Goal: Use online tool/utility: Use online tool/utility

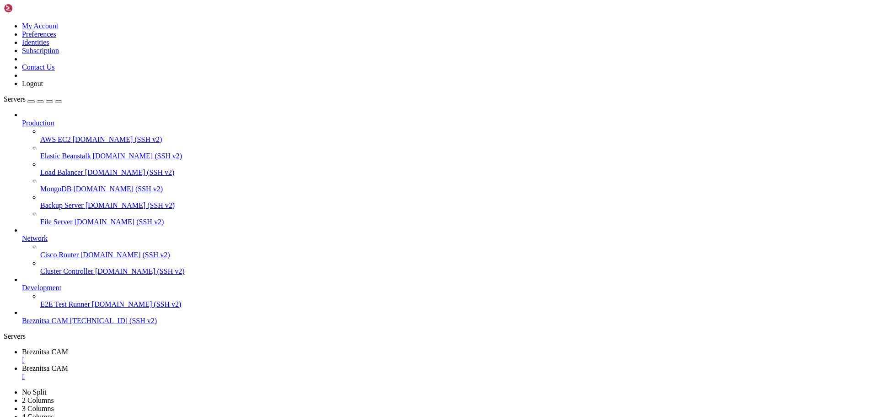
click at [40, 324] on span "Breznitsa CAM" at bounding box center [45, 320] width 46 height 8
click at [257, 372] on div "" at bounding box center [448, 376] width 852 height 8
click at [68, 364] on span "Breznitsa CAM" at bounding box center [45, 368] width 46 height 8
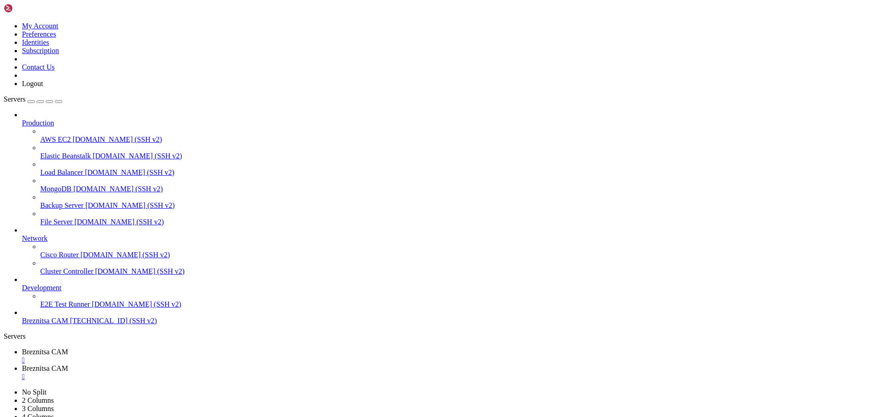
click at [257, 372] on div "" at bounding box center [448, 376] width 852 height 8
drag, startPoint x: 252, startPoint y: 608, endPoint x: 219, endPoint y: 641, distance: 46.9
drag, startPoint x: 6, startPoint y: 595, endPoint x: 159, endPoint y: 608, distance: 153.2
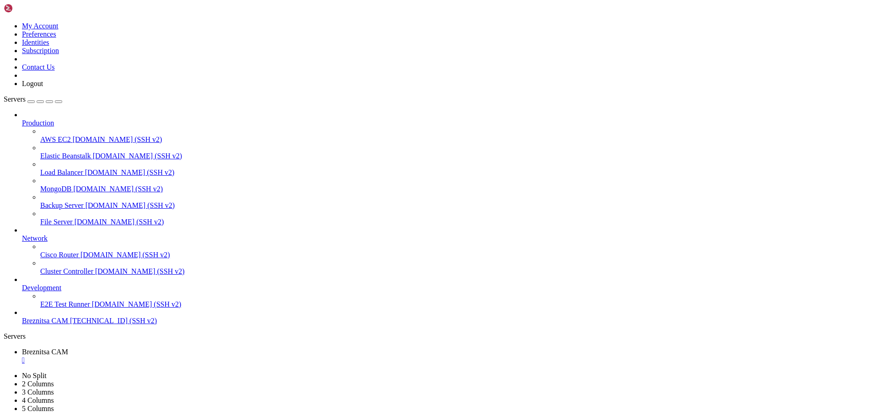
drag, startPoint x: 8, startPoint y: 593, endPoint x: 326, endPoint y: 648, distance: 322.9
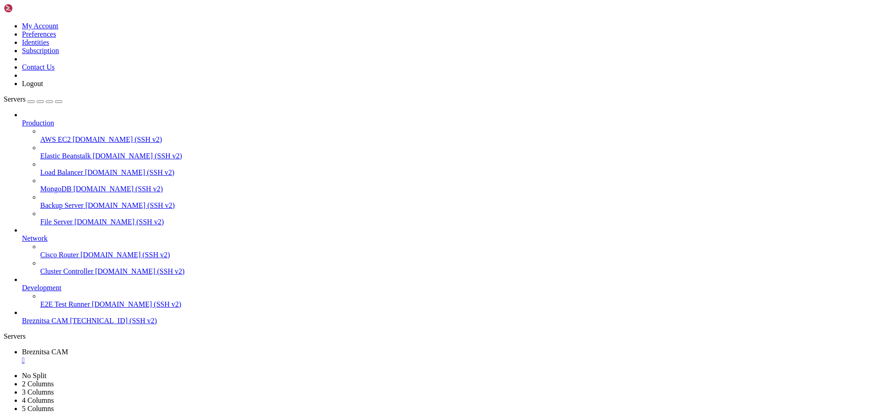
drag, startPoint x: 263, startPoint y: 742, endPoint x: 223, endPoint y: 713, distance: 49.2
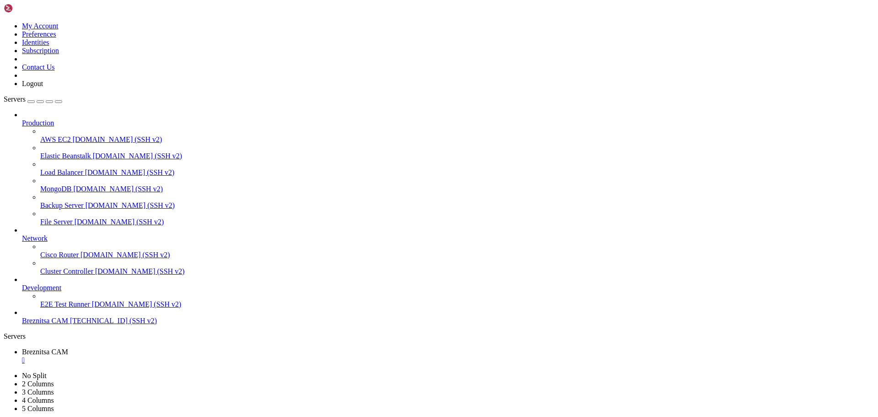
drag, startPoint x: 6, startPoint y: 789, endPoint x: 231, endPoint y: 793, distance: 224.6
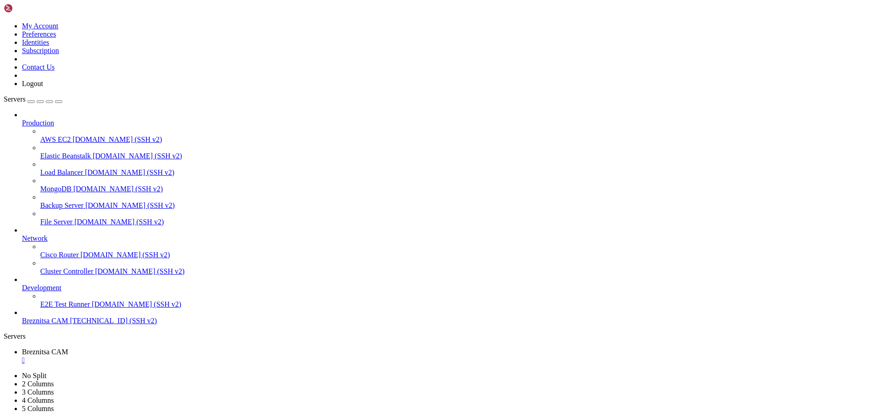
drag, startPoint x: 310, startPoint y: 797, endPoint x: 7, endPoint y: 790, distance: 303.2
drag, startPoint x: 267, startPoint y: 824, endPoint x: 239, endPoint y: 824, distance: 28.4
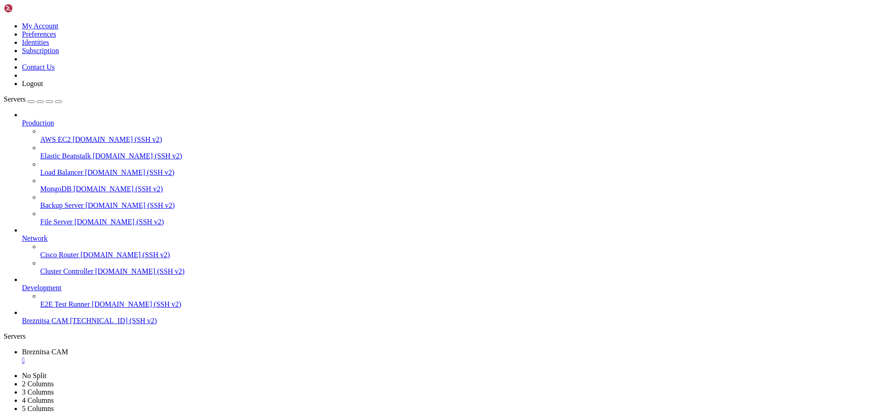
drag, startPoint x: 275, startPoint y: 838, endPoint x: 232, endPoint y: 838, distance: 43.4
drag, startPoint x: 7, startPoint y: 835, endPoint x: 257, endPoint y: 852, distance: 250.2
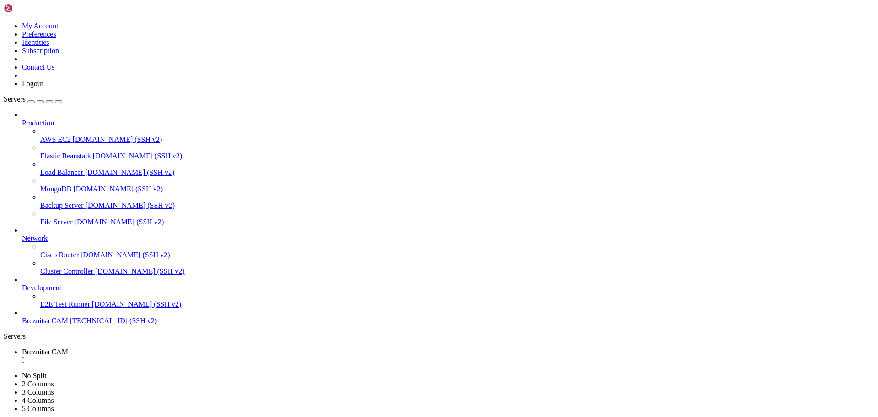
drag, startPoint x: 258, startPoint y: 851, endPoint x: 214, endPoint y: 843, distance: 44.7
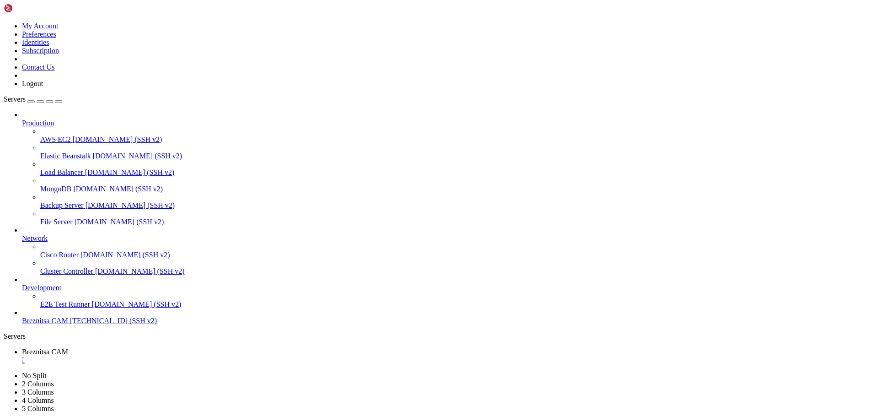
drag, startPoint x: 230, startPoint y: 856, endPoint x: 219, endPoint y: 856, distance: 11.0
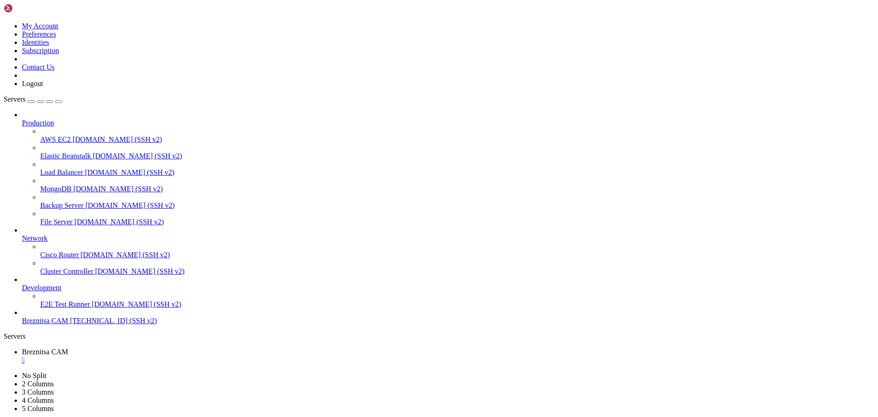
drag, startPoint x: 8, startPoint y: 782, endPoint x: 332, endPoint y: 850, distance: 331.6
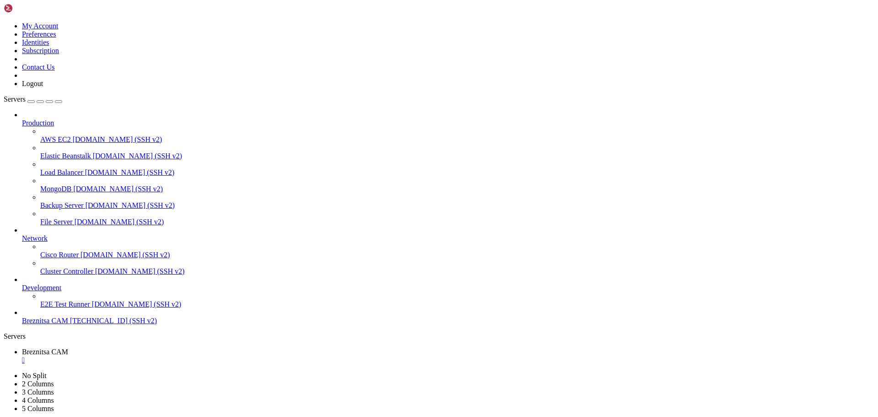
drag, startPoint x: 163, startPoint y: 859, endPoint x: 142, endPoint y: 859, distance: 21.5
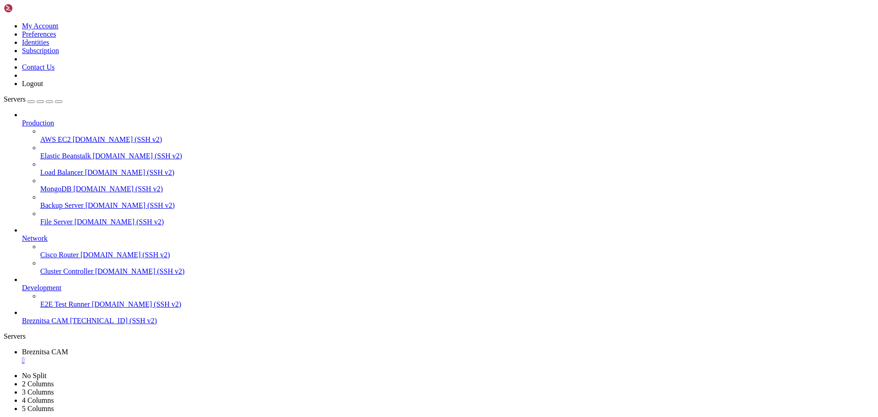
drag, startPoint x: 223, startPoint y: 850, endPoint x: 219, endPoint y: 858, distance: 8.6
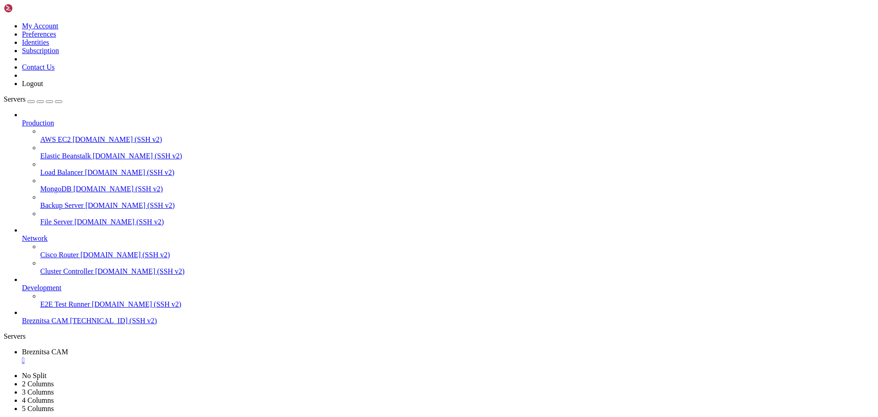
drag, startPoint x: 246, startPoint y: 848, endPoint x: 226, endPoint y: 849, distance: 19.7
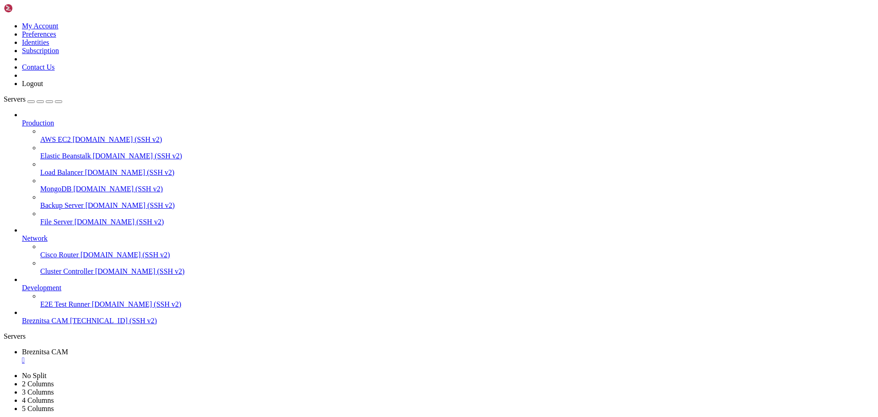
scroll to position [381, 0]
drag, startPoint x: 10, startPoint y: 819, endPoint x: 312, endPoint y: 838, distance: 303.3
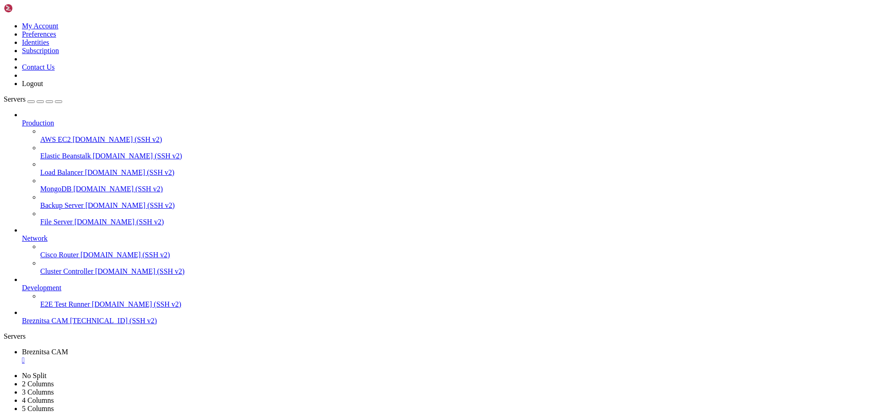
drag, startPoint x: 6, startPoint y: 803, endPoint x: 242, endPoint y: 833, distance: 237.4
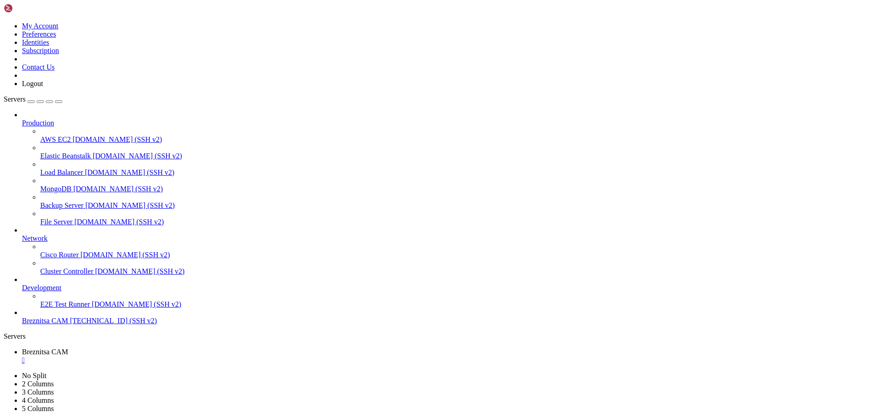
drag, startPoint x: 7, startPoint y: 805, endPoint x: 70, endPoint y: 858, distance: 82.8
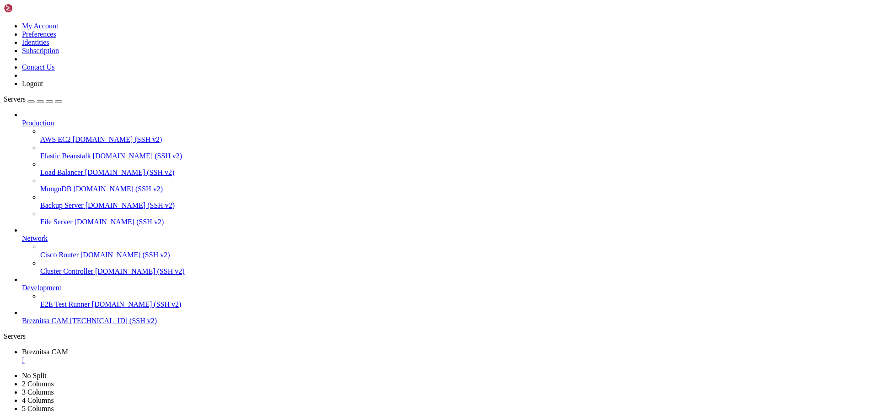
scroll to position [1252, 0]
